Goal: Navigation & Orientation: Find specific page/section

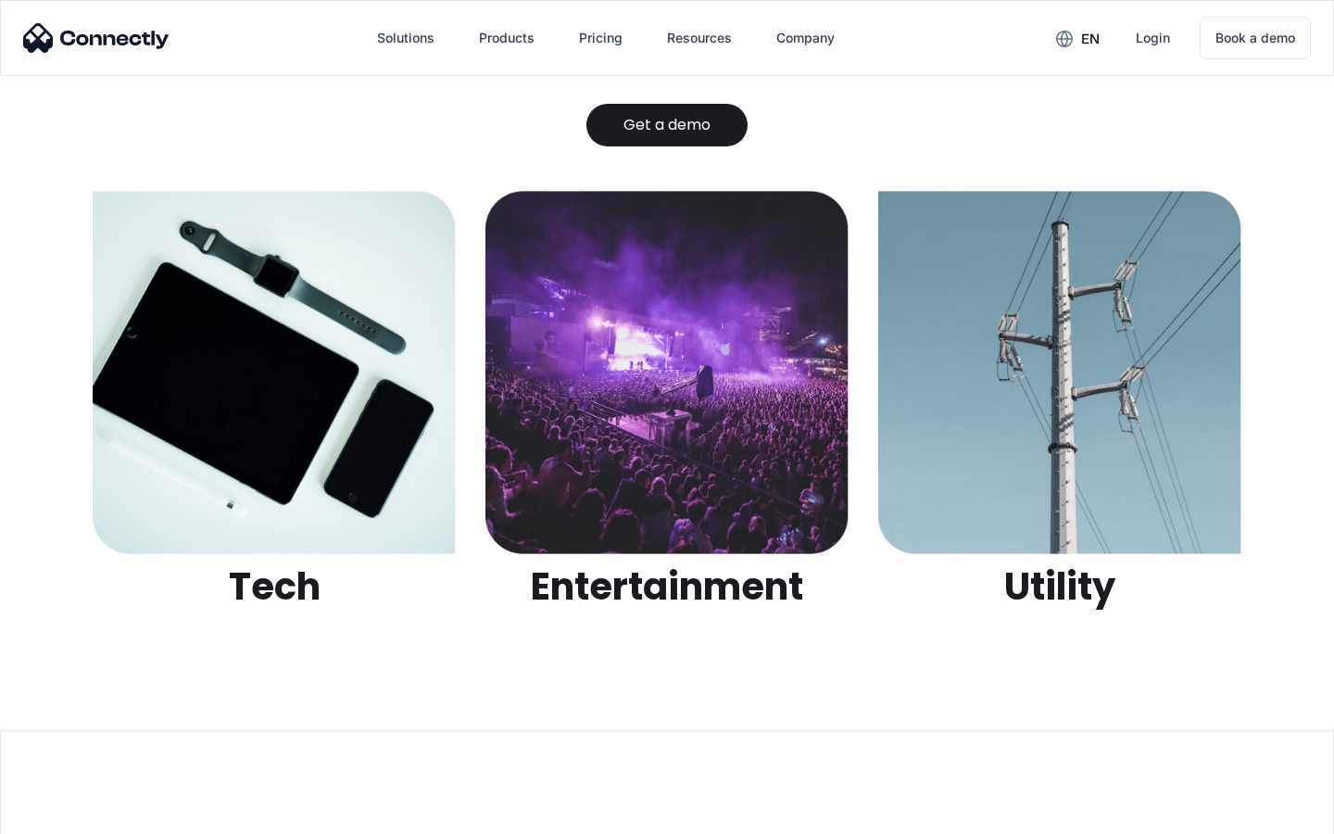
scroll to position [5844, 0]
